Goal: Check status: Check status

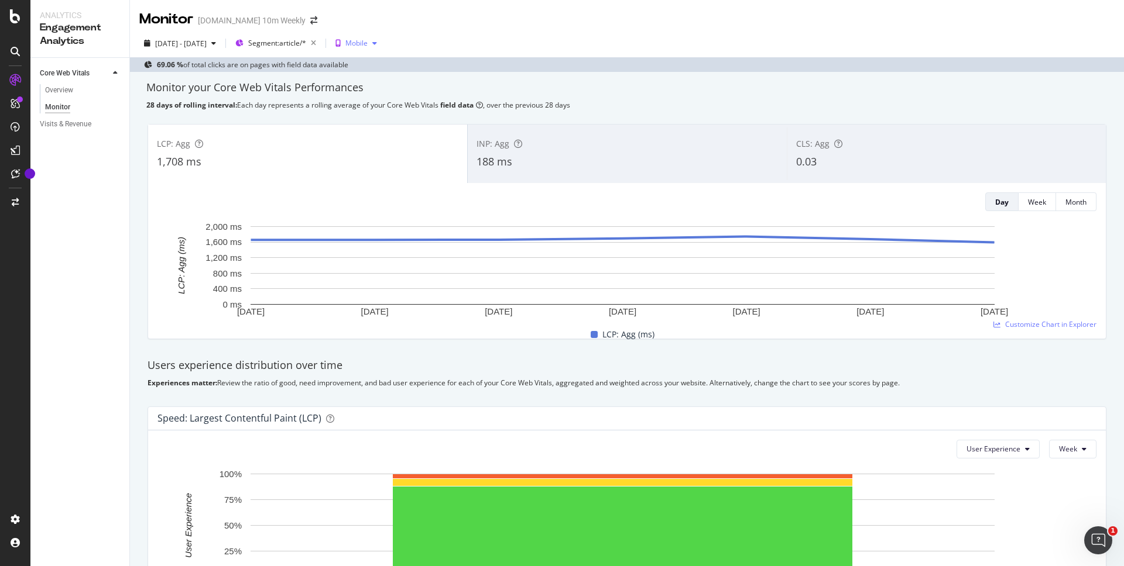
click at [367, 42] on div "Mobile" at bounding box center [356, 43] width 22 height 7
click at [389, 82] on div "Desktop" at bounding box center [397, 82] width 27 height 10
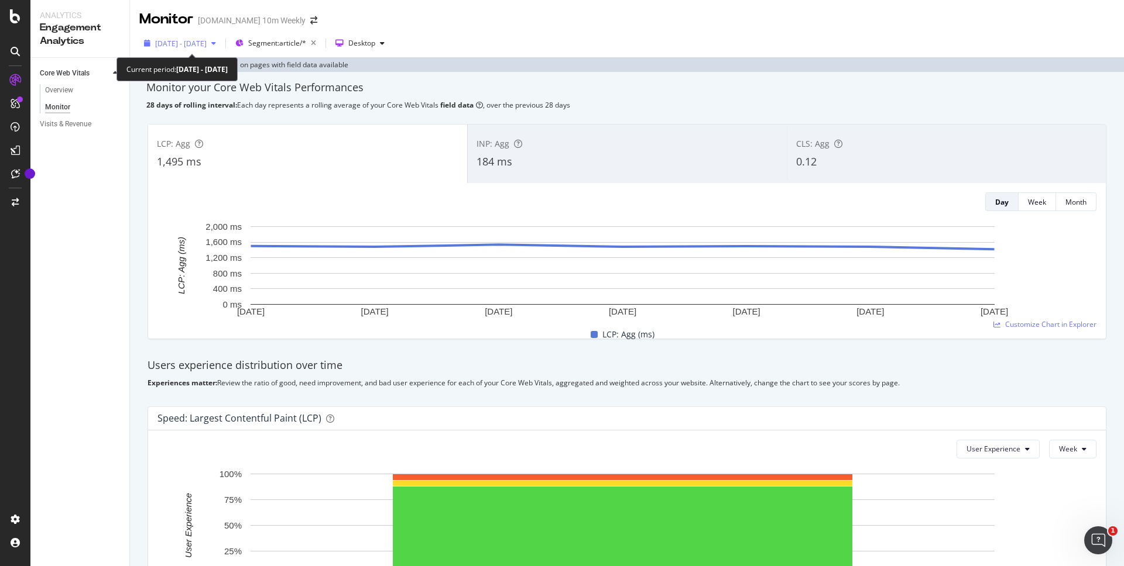
click at [207, 45] on span "[DATE] - [DATE]" at bounding box center [180, 44] width 51 height 10
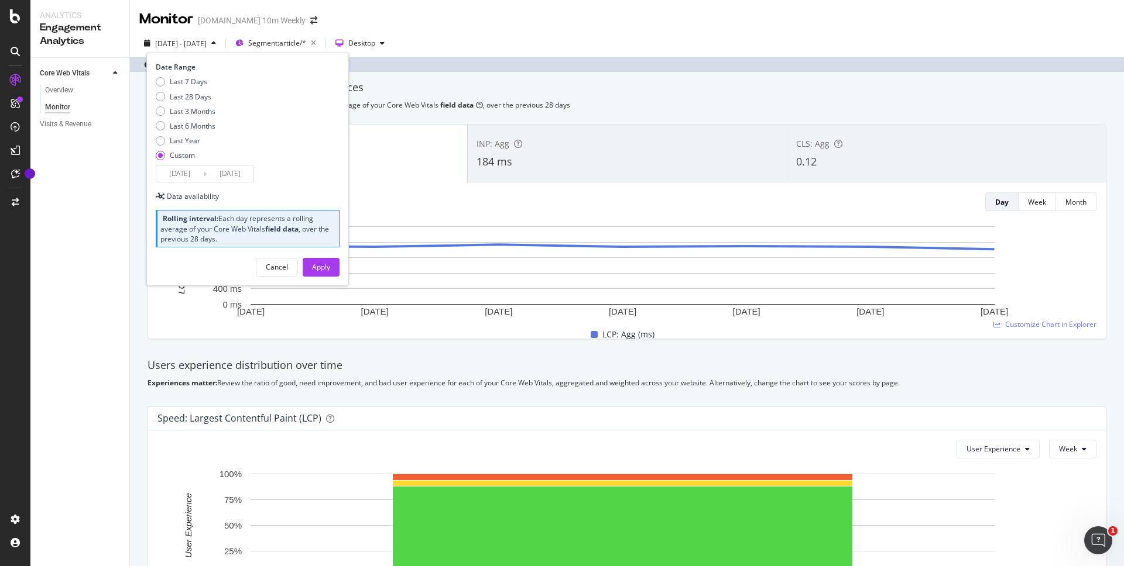
click at [177, 173] on input "[DATE]" at bounding box center [179, 174] width 47 height 16
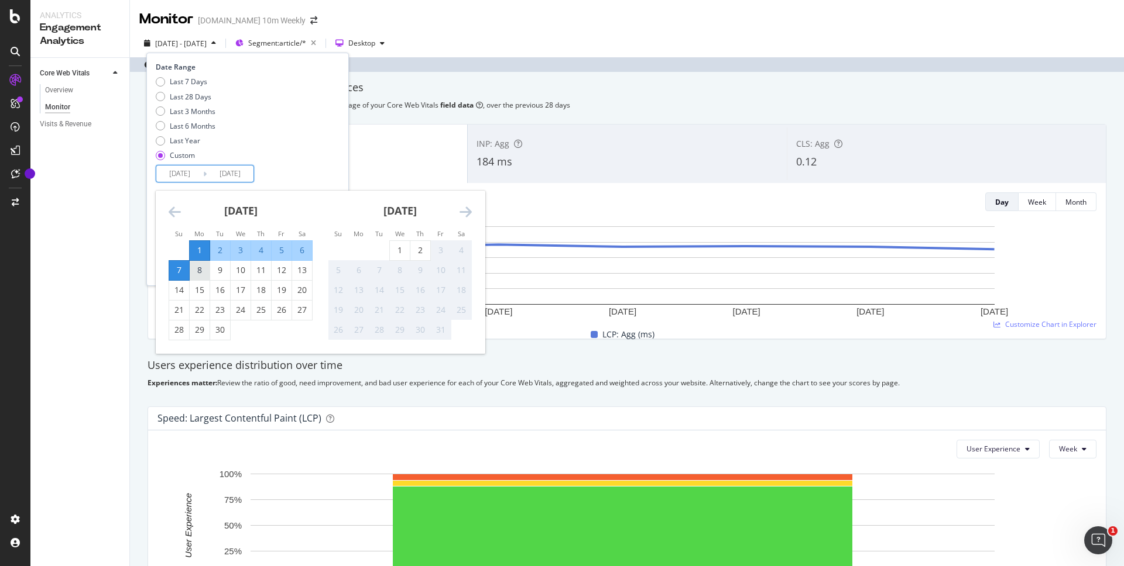
click at [197, 271] on div "8" at bounding box center [200, 270] width 20 height 12
type input "[DATE]"
click at [181, 291] on div "14" at bounding box center [179, 290] width 20 height 12
type input "[DATE]"
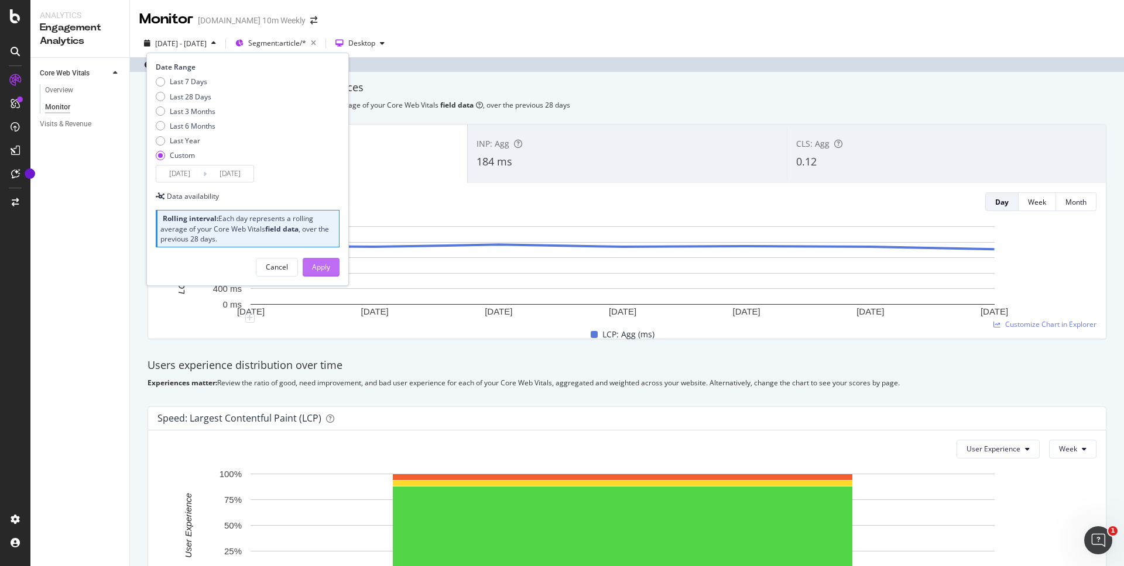
click at [326, 267] on div "Apply" at bounding box center [321, 267] width 18 height 10
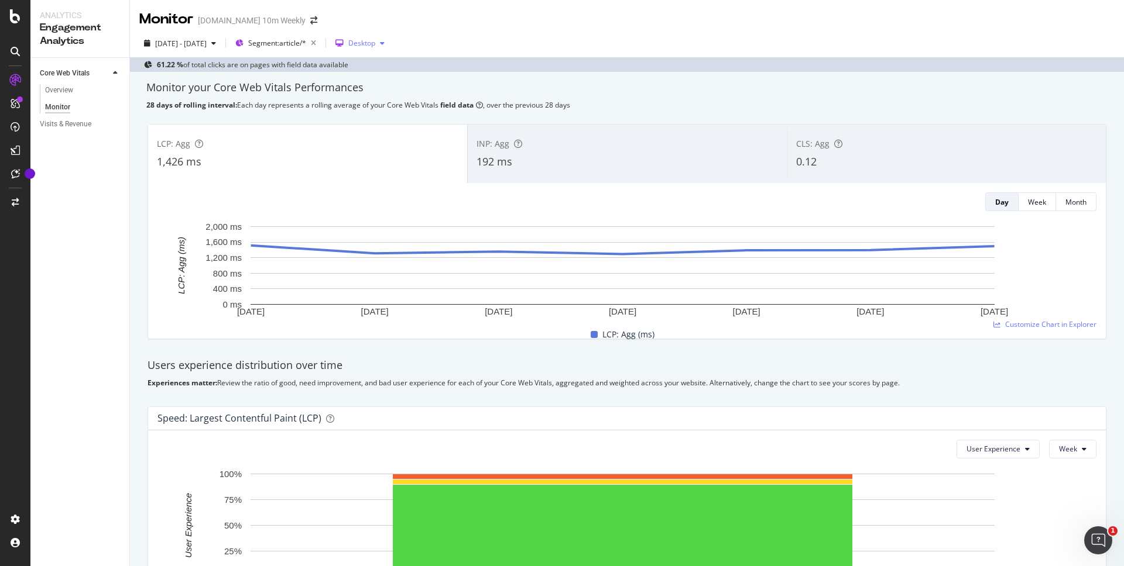
click at [375, 42] on div "Desktop" at bounding box center [361, 43] width 27 height 7
click at [409, 60] on div "Mobile" at bounding box center [400, 63] width 22 height 10
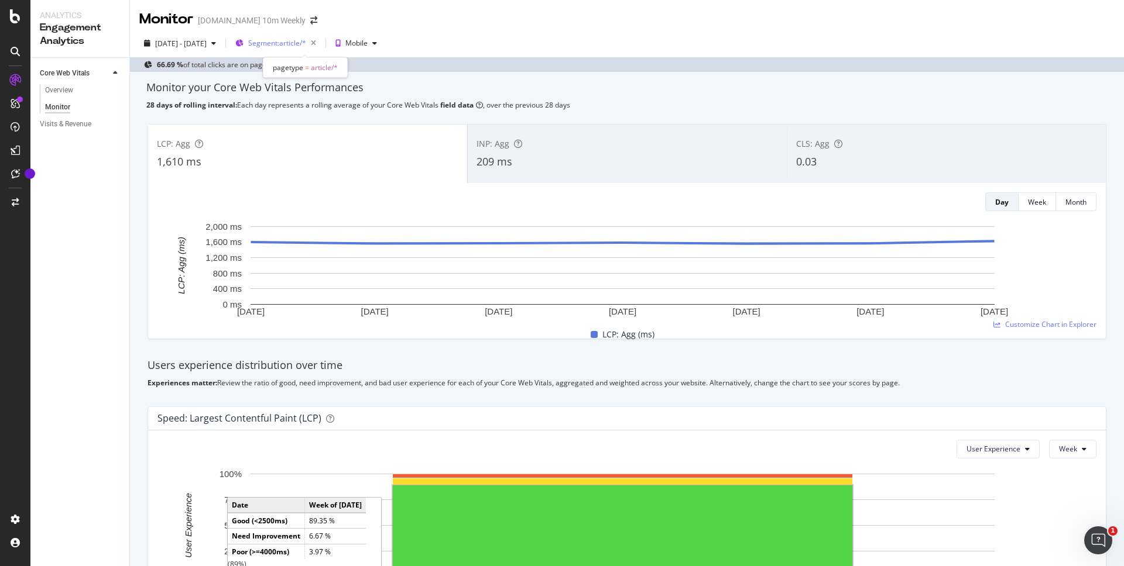
click at [306, 43] on span "Segment: article/*" at bounding box center [277, 43] width 58 height 10
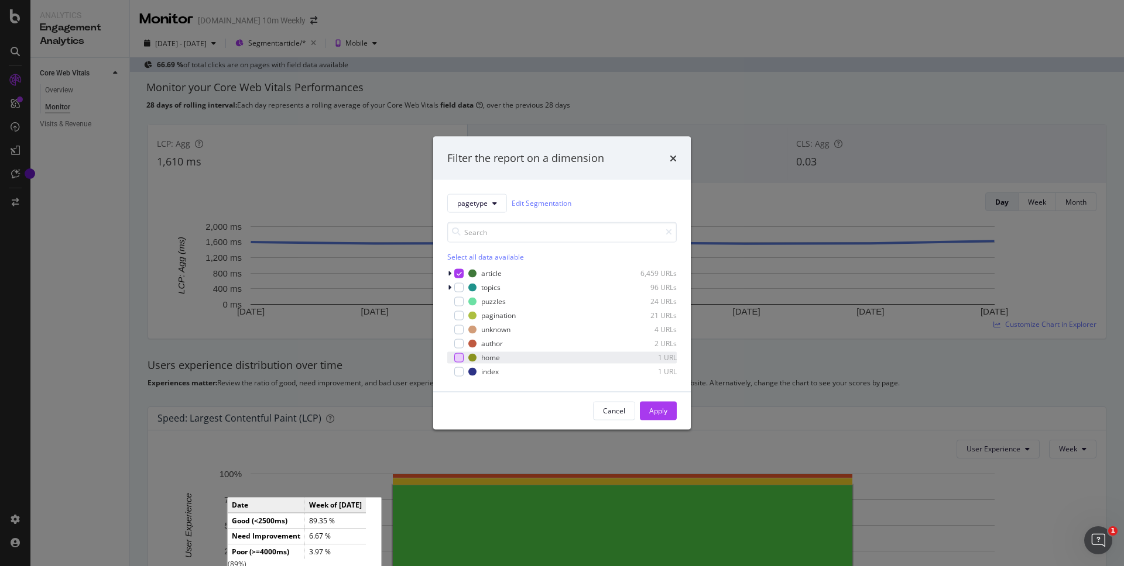
click at [459, 360] on div "modal" at bounding box center [458, 357] width 9 height 9
click at [457, 274] on icon "modal" at bounding box center [458, 273] width 5 height 6
click at [664, 411] on div "Apply" at bounding box center [658, 411] width 18 height 10
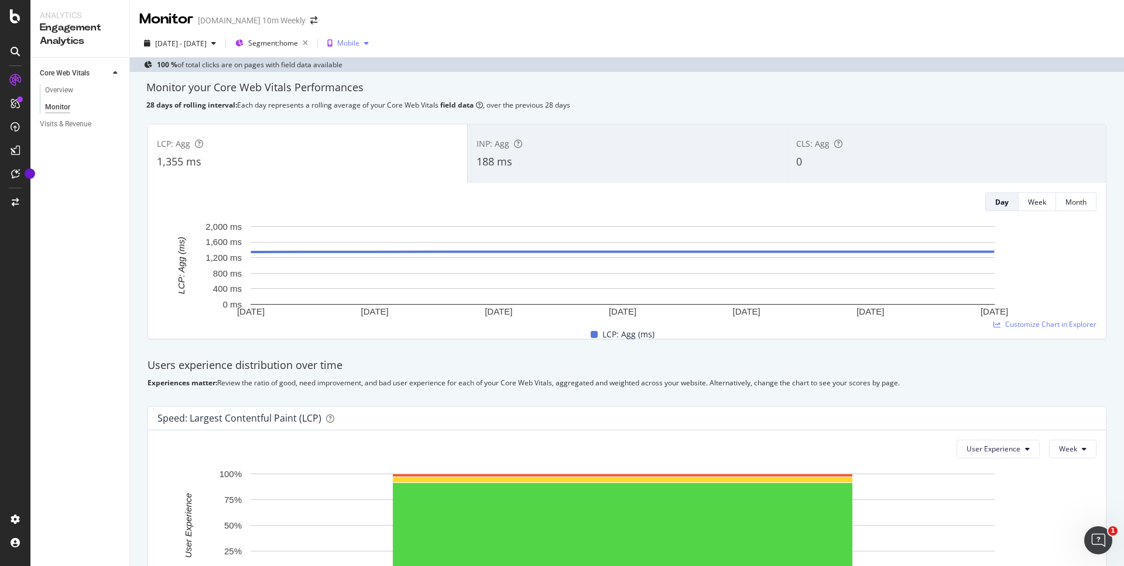
click at [373, 47] on div "button" at bounding box center [366, 43] width 14 height 7
click at [400, 85] on div "Desktop" at bounding box center [395, 82] width 27 height 10
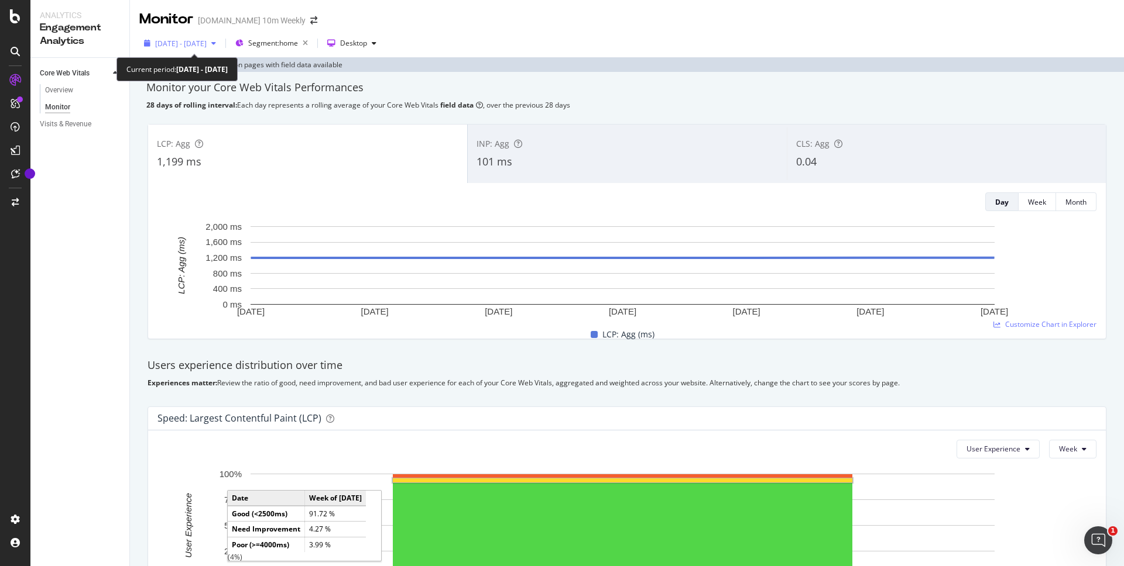
click at [193, 43] on span "[DATE] - [DATE]" at bounding box center [180, 44] width 51 height 10
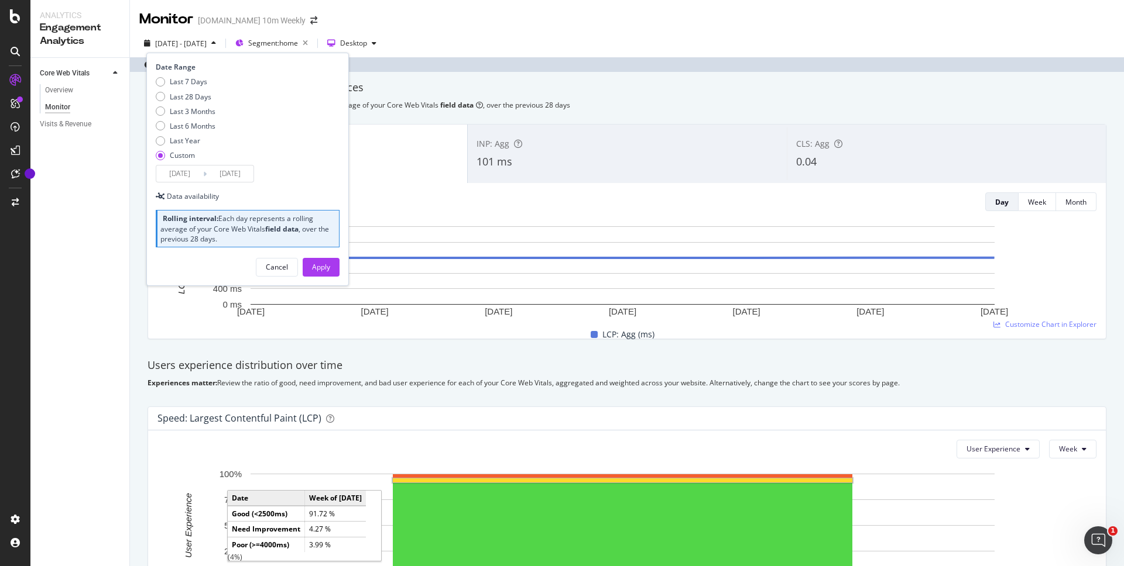
click at [194, 175] on input "[DATE]" at bounding box center [179, 174] width 47 height 16
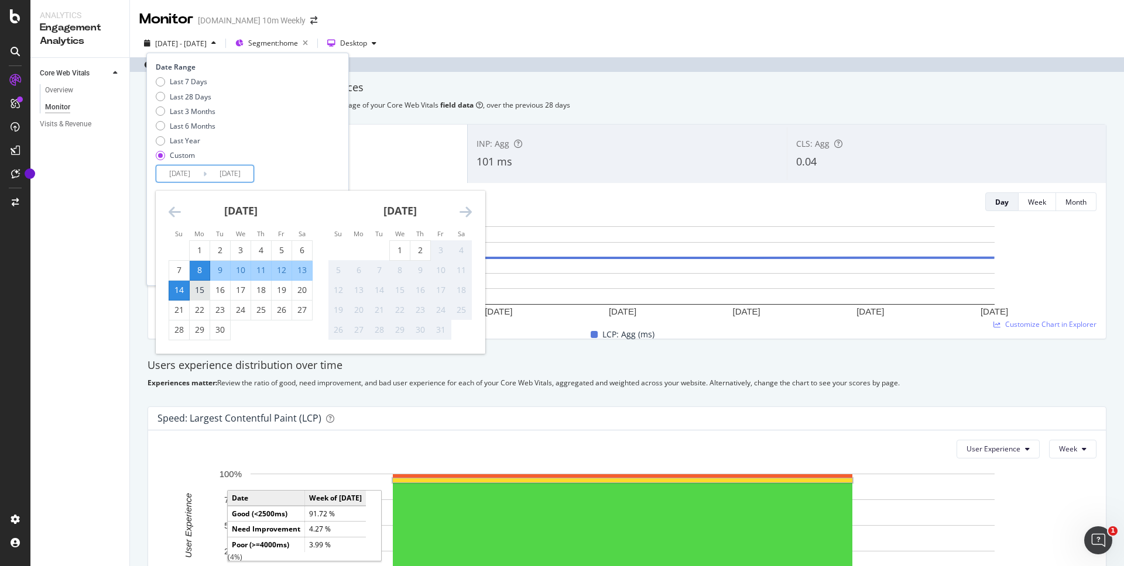
click at [204, 293] on div "15" at bounding box center [200, 290] width 20 height 12
type input "[DATE]"
click at [181, 311] on div "21" at bounding box center [179, 310] width 20 height 12
type input "[DATE]"
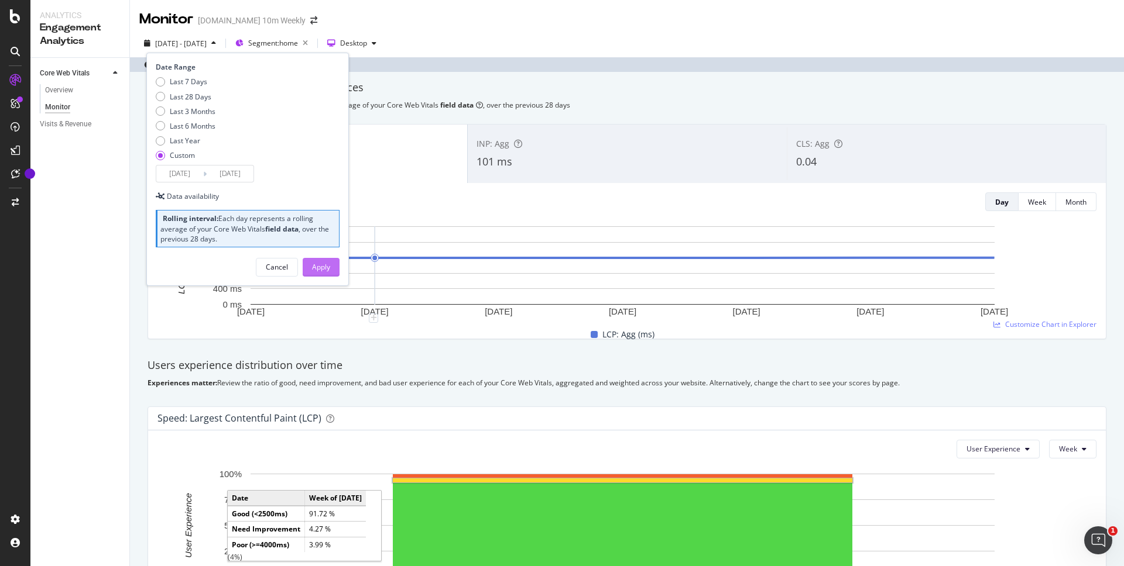
click at [326, 265] on div "Apply" at bounding box center [321, 267] width 18 height 10
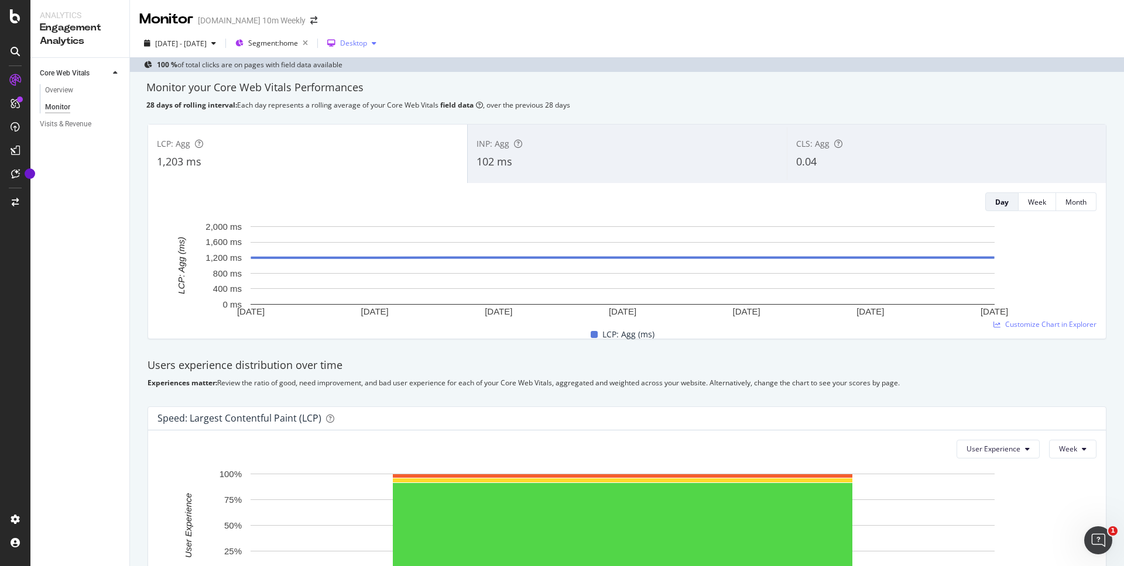
click at [367, 43] on div "Desktop" at bounding box center [353, 43] width 27 height 7
click at [402, 64] on div "Mobile" at bounding box center [395, 63] width 22 height 10
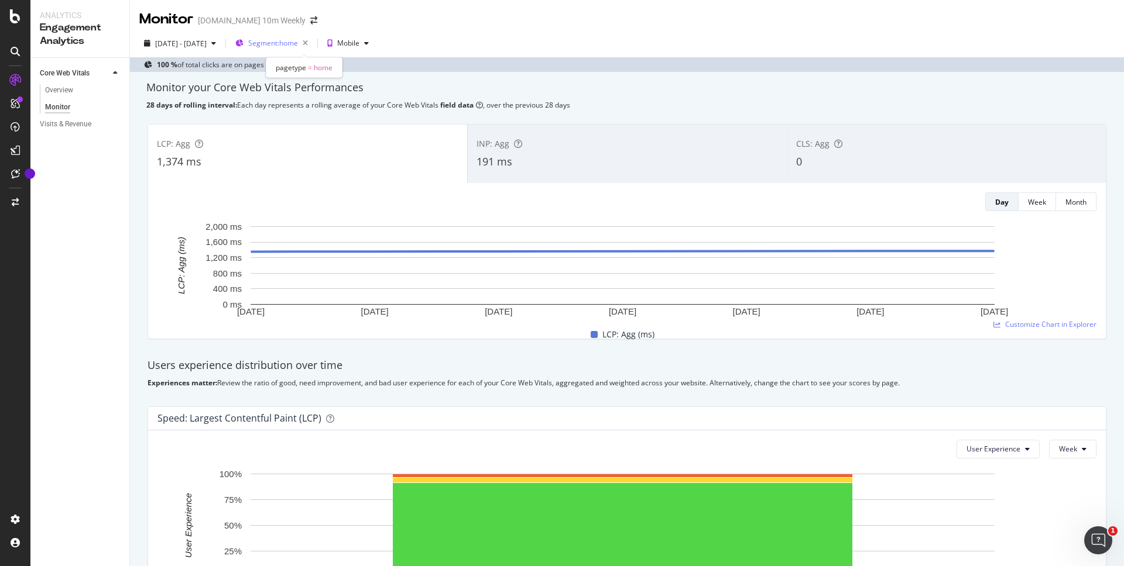
click at [298, 44] on span "Segment: home" at bounding box center [273, 43] width 50 height 10
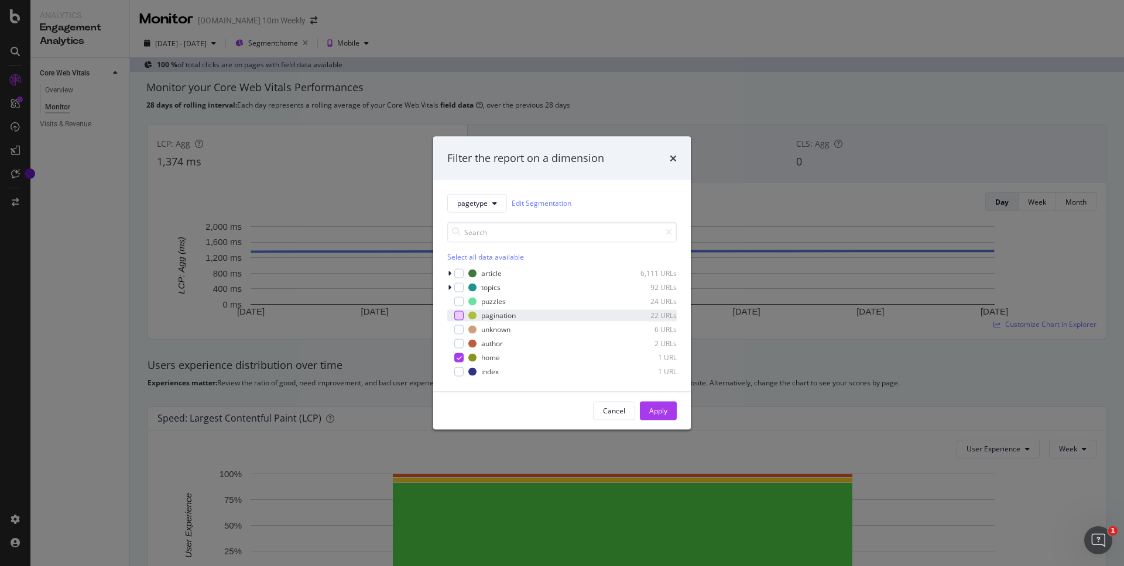
drag, startPoint x: 461, startPoint y: 272, endPoint x: 462, endPoint y: 311, distance: 38.6
click at [461, 276] on div "modal" at bounding box center [458, 273] width 9 height 9
click at [459, 359] on icon "modal" at bounding box center [458, 358] width 5 height 6
click at [664, 410] on div "Apply" at bounding box center [658, 411] width 18 height 10
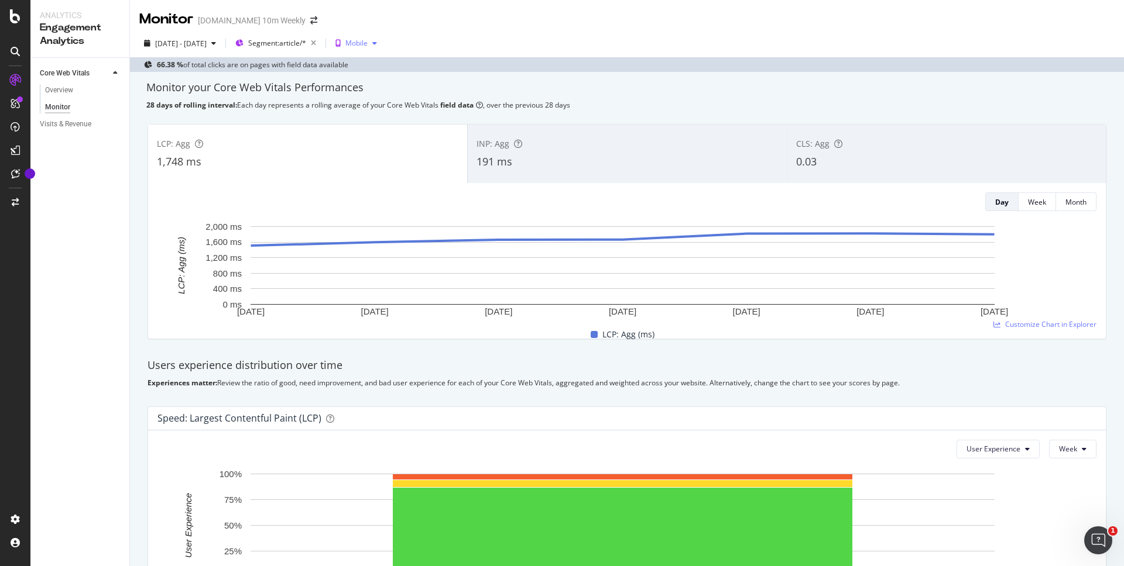
click at [367, 45] on div "Mobile" at bounding box center [356, 43] width 22 height 7
drag, startPoint x: 410, startPoint y: 83, endPoint x: 365, endPoint y: 18, distance: 78.9
click at [410, 81] on div "Desktop" at bounding box center [405, 82] width 27 height 10
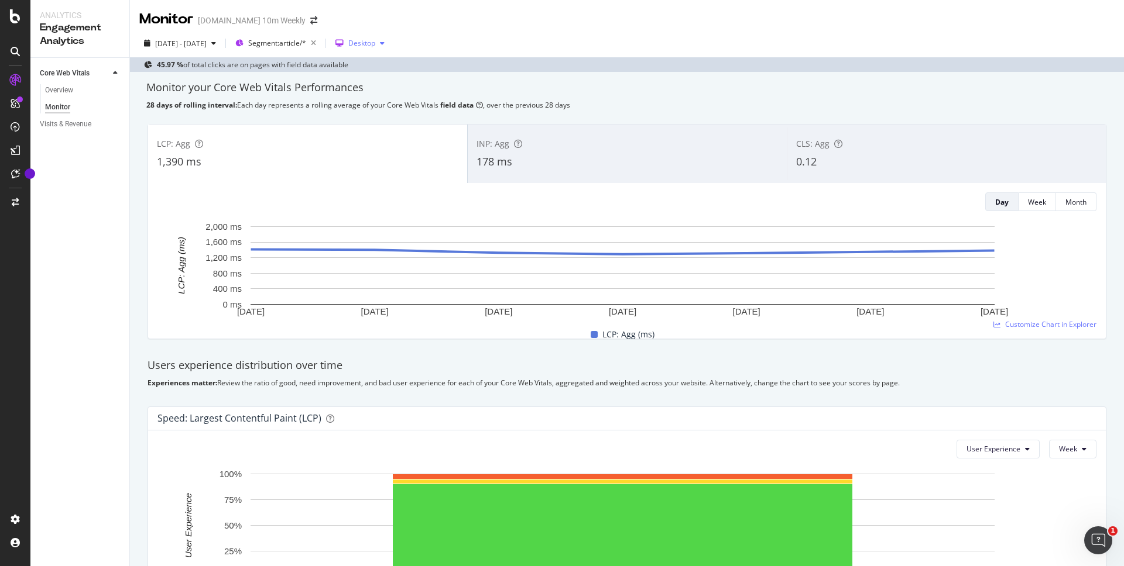
click at [375, 40] on div "Desktop" at bounding box center [361, 43] width 27 height 7
drag, startPoint x: 408, startPoint y: 64, endPoint x: 341, endPoint y: 57, distance: 67.1
click at [408, 63] on div "Mobile" at bounding box center [403, 63] width 22 height 10
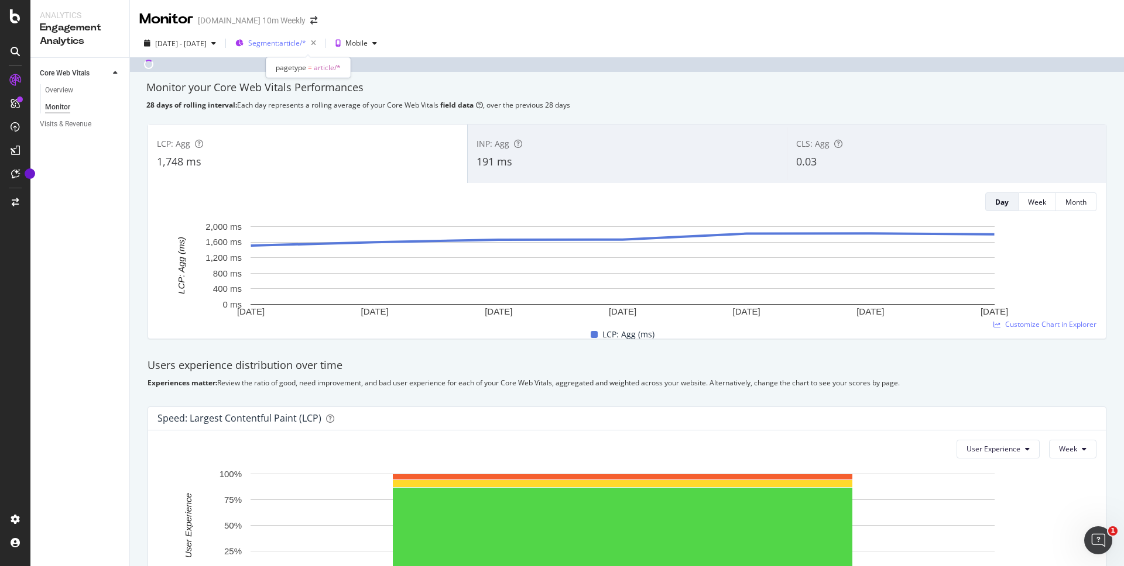
click at [306, 44] on span "Segment: article/*" at bounding box center [277, 43] width 58 height 10
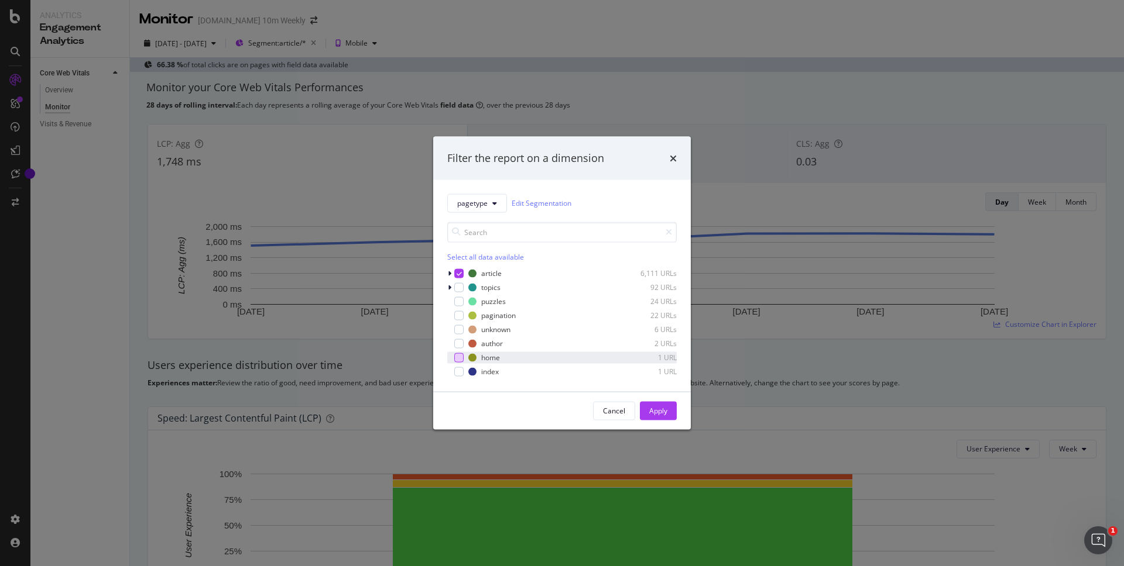
drag, startPoint x: 459, startPoint y: 361, endPoint x: 459, endPoint y: 353, distance: 8.2
click at [459, 360] on div "modal" at bounding box center [458, 357] width 9 height 9
click at [457, 271] on icon "modal" at bounding box center [458, 273] width 5 height 6
click at [654, 414] on div "Apply" at bounding box center [658, 411] width 18 height 10
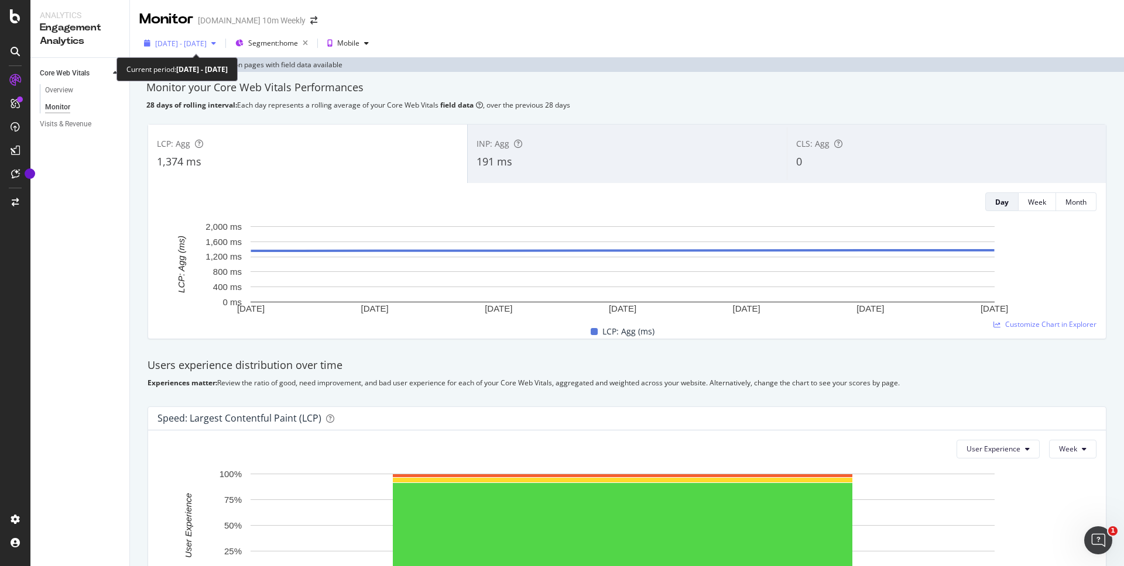
click at [207, 43] on span "[DATE] - [DATE]" at bounding box center [180, 44] width 51 height 10
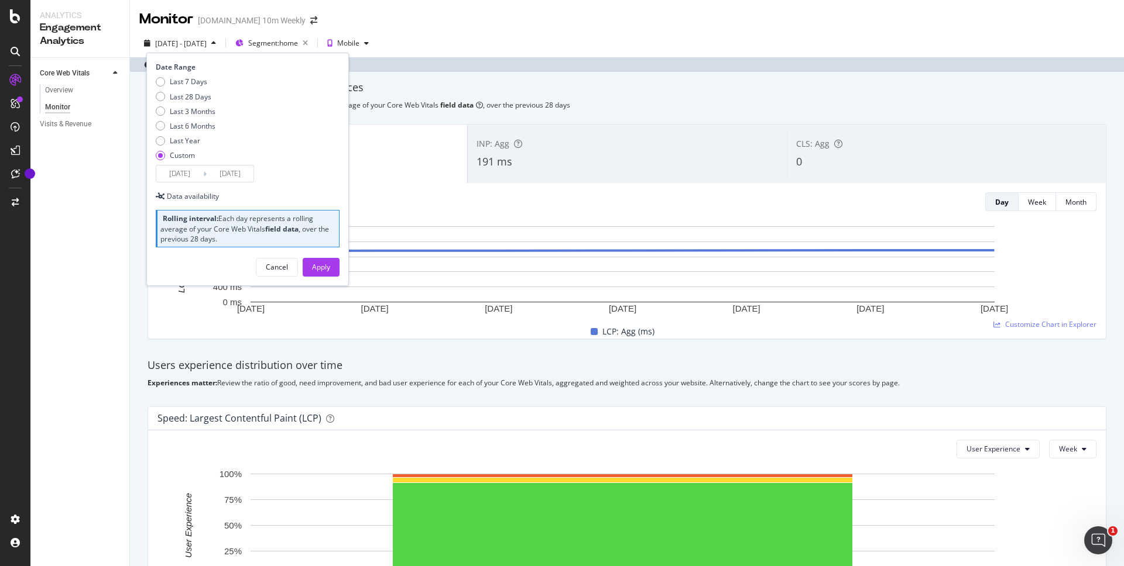
click at [174, 178] on input "[DATE]" at bounding box center [179, 174] width 47 height 16
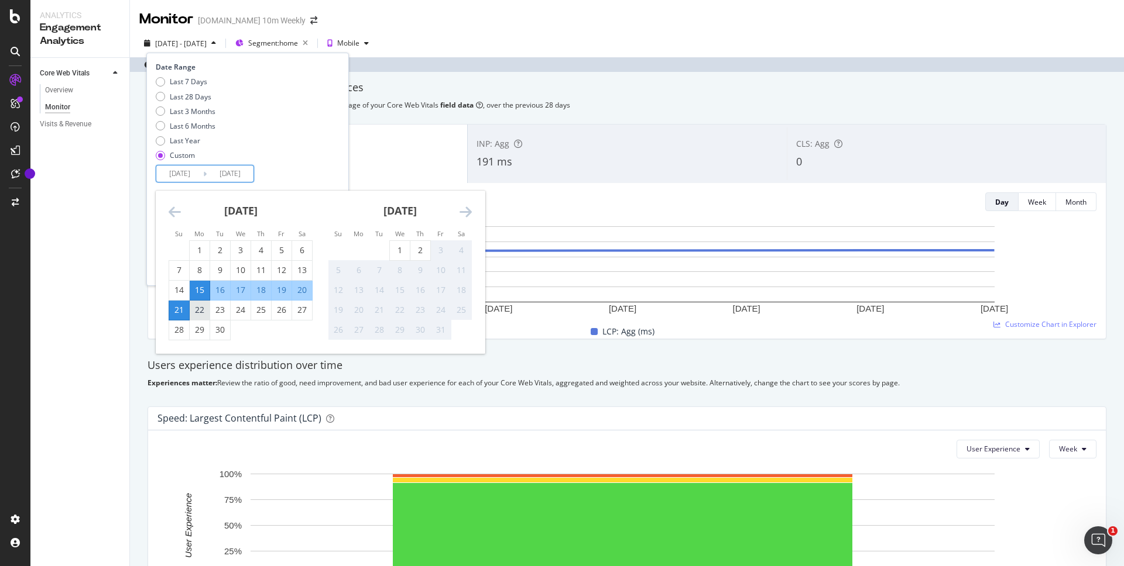
click at [201, 312] on div "22" at bounding box center [200, 310] width 20 height 12
type input "[DATE]"
click at [180, 331] on div "28" at bounding box center [179, 330] width 20 height 12
type input "[DATE]"
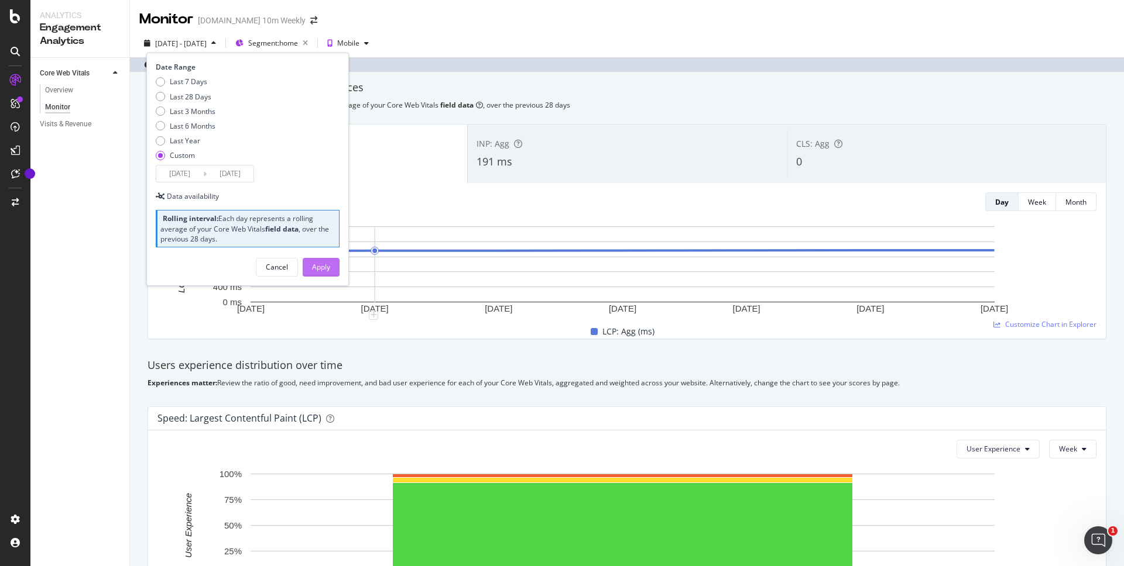
click at [327, 269] on div "Apply" at bounding box center [321, 267] width 18 height 10
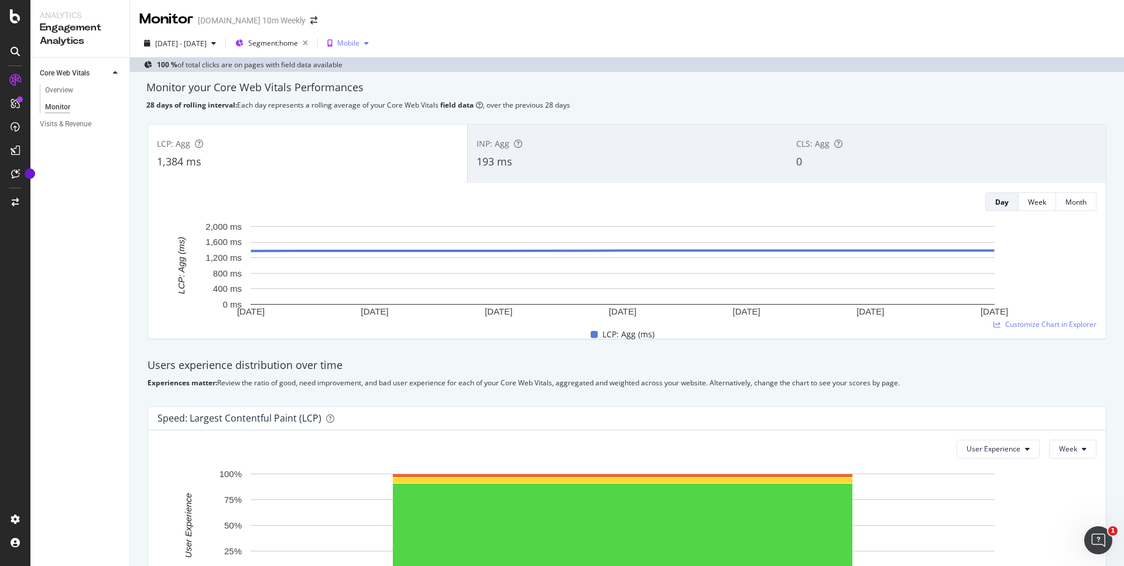
click at [359, 40] on div "Mobile" at bounding box center [348, 43] width 22 height 7
click at [401, 84] on div "Desktop" at bounding box center [400, 82] width 27 height 10
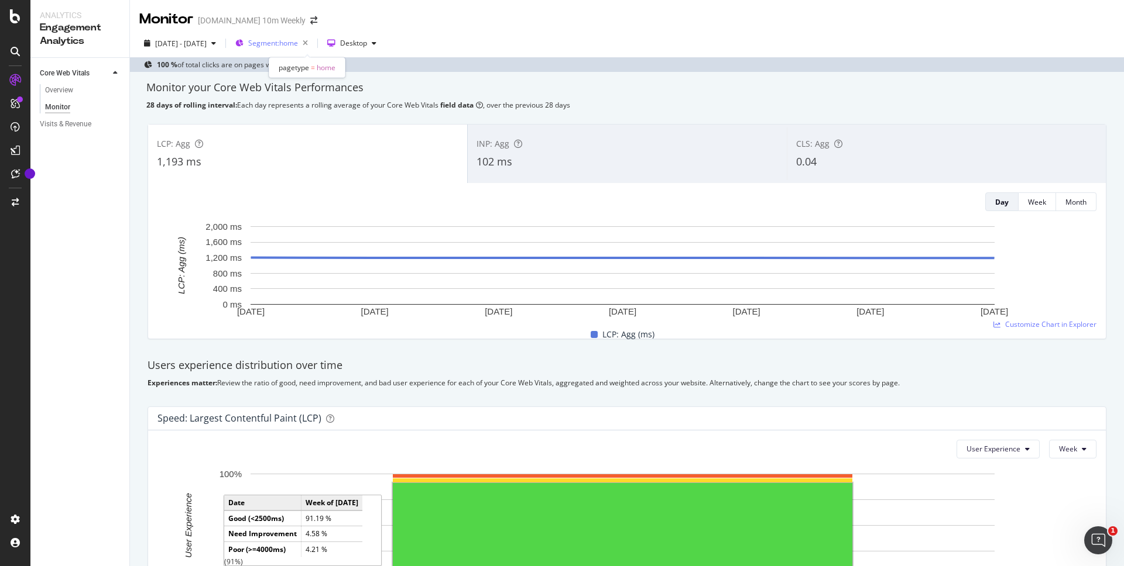
click at [298, 44] on span "Segment: home" at bounding box center [273, 43] width 50 height 10
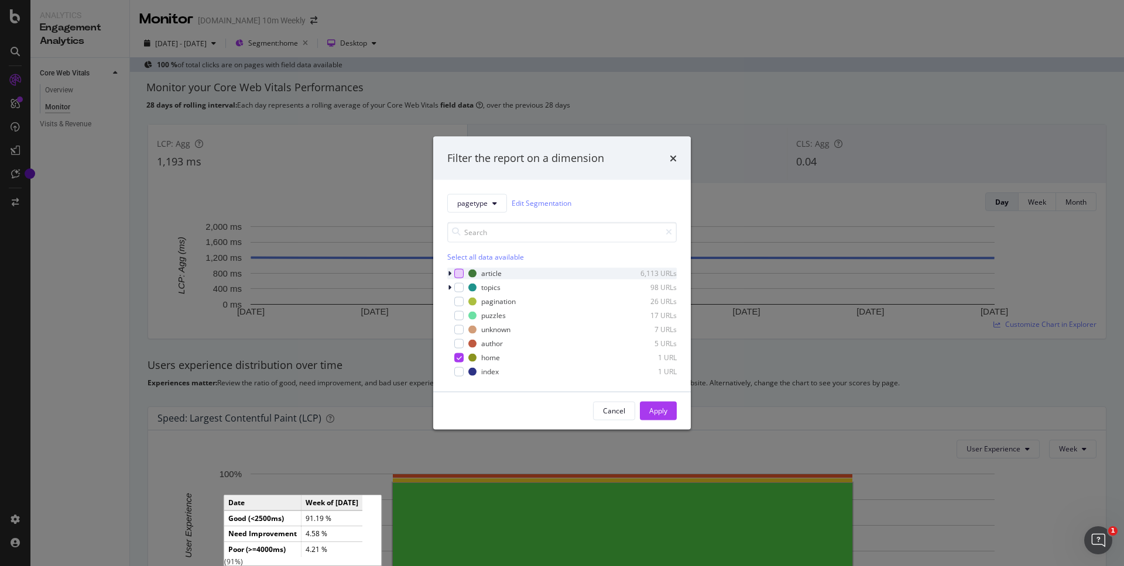
click at [459, 273] on div "modal" at bounding box center [458, 273] width 9 height 9
click at [459, 355] on icon "modal" at bounding box center [458, 358] width 5 height 6
click at [649, 410] on div "Apply" at bounding box center [658, 411] width 18 height 10
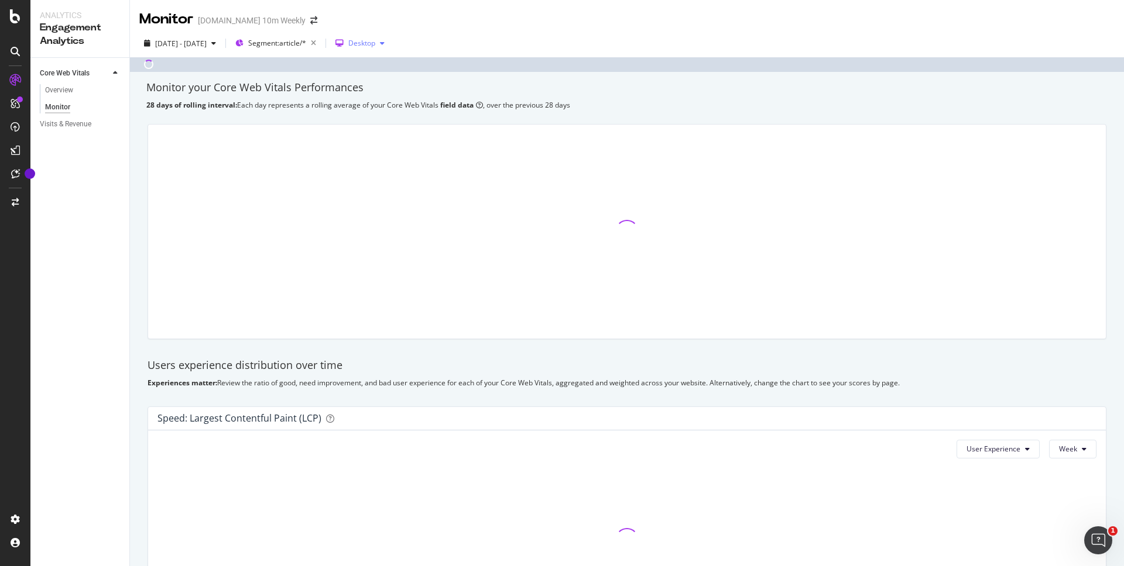
click at [389, 49] on div "Desktop" at bounding box center [360, 44] width 59 height 18
click at [413, 61] on div "Mobile" at bounding box center [406, 63] width 22 height 10
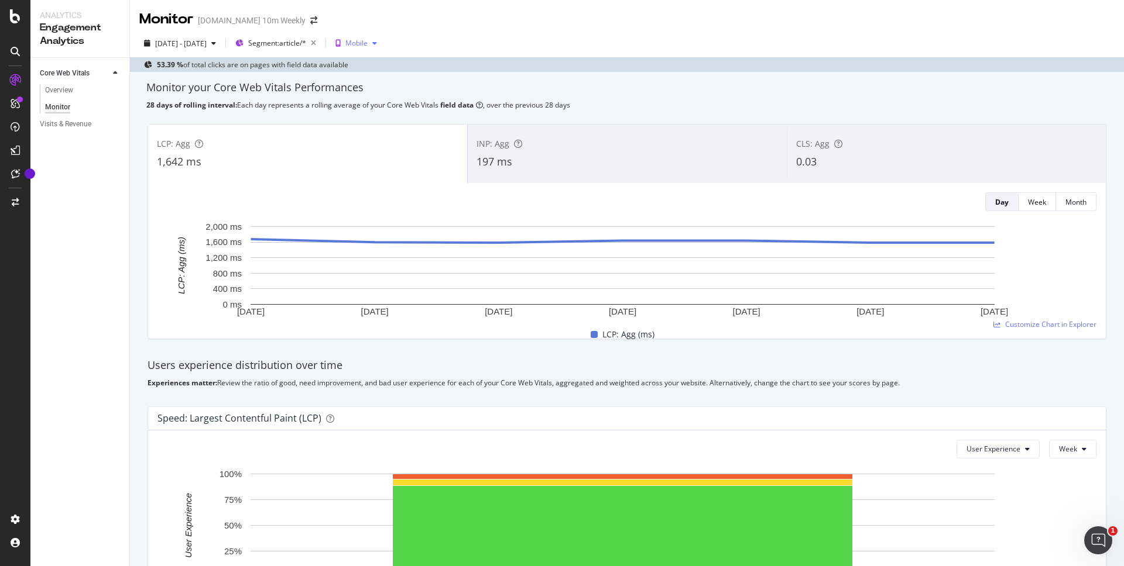
click at [367, 43] on div "Mobile" at bounding box center [356, 43] width 22 height 7
click at [402, 83] on div "Desktop" at bounding box center [408, 82] width 27 height 10
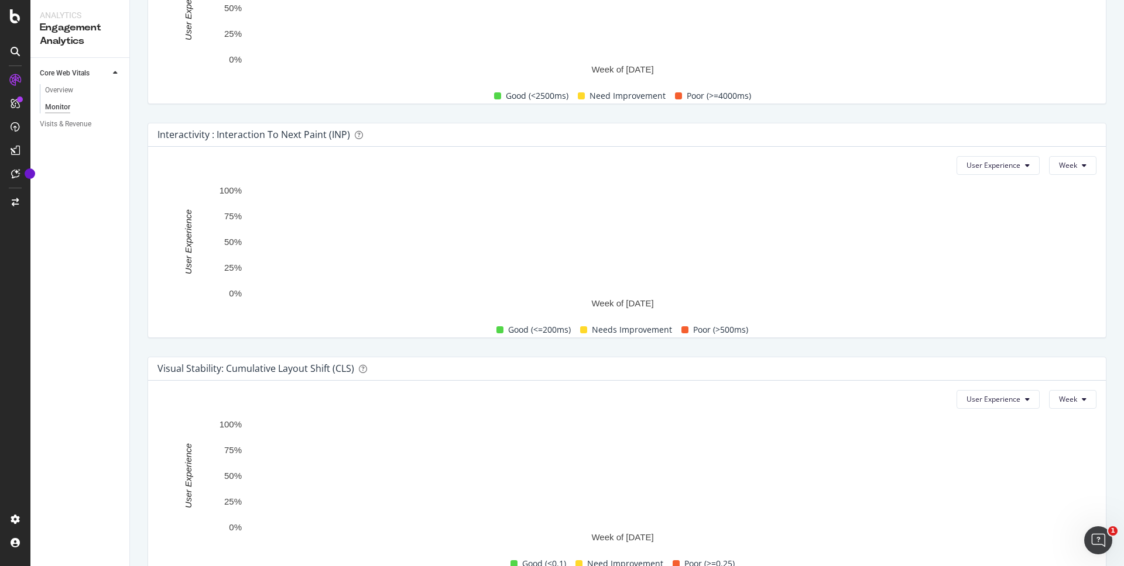
scroll to position [574, 0]
